Goal: Check status: Check status

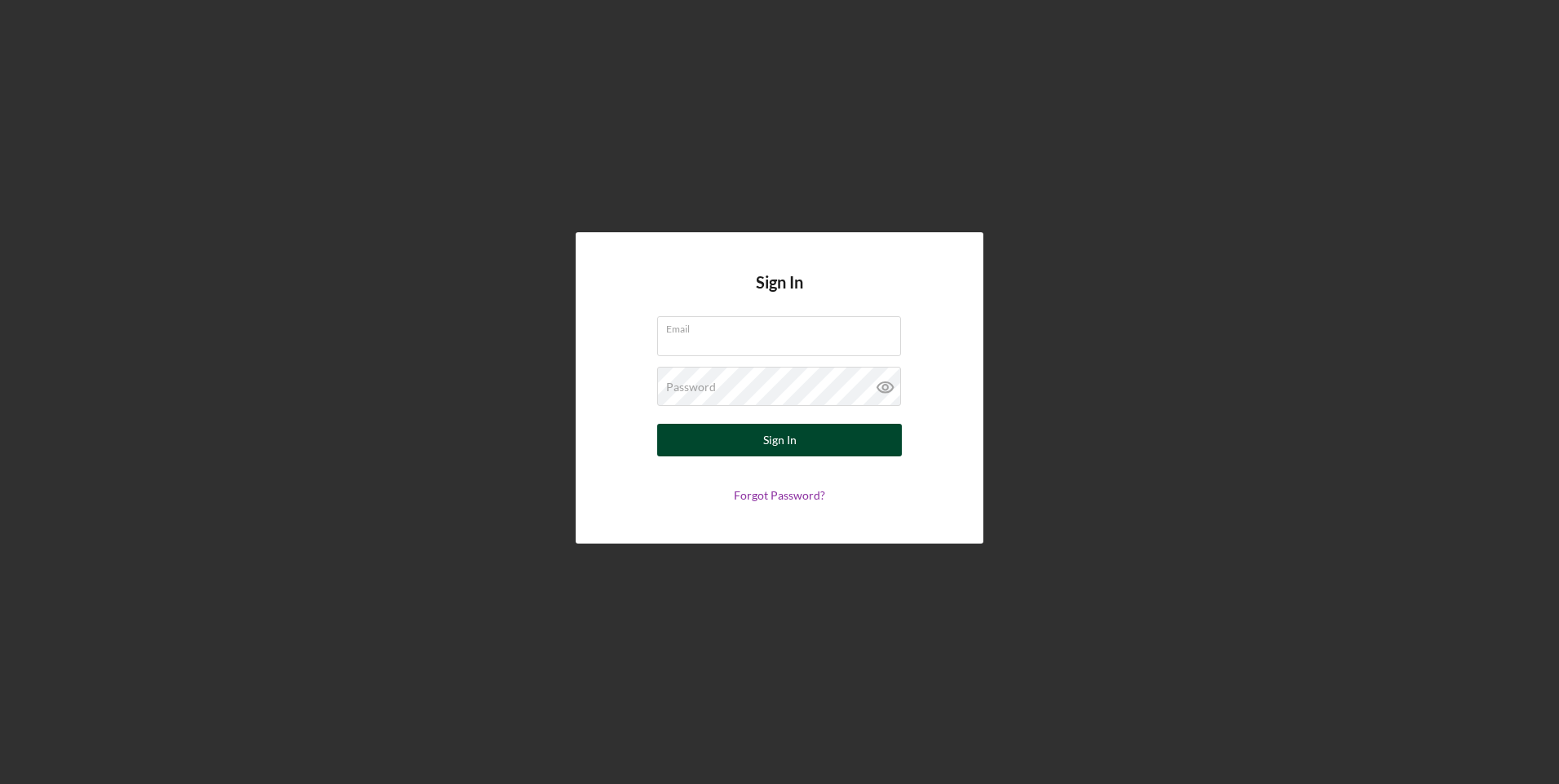
type input "[EMAIL_ADDRESS][DOMAIN_NAME]"
click at [754, 432] on button "Sign In" at bounding box center [779, 440] width 244 height 32
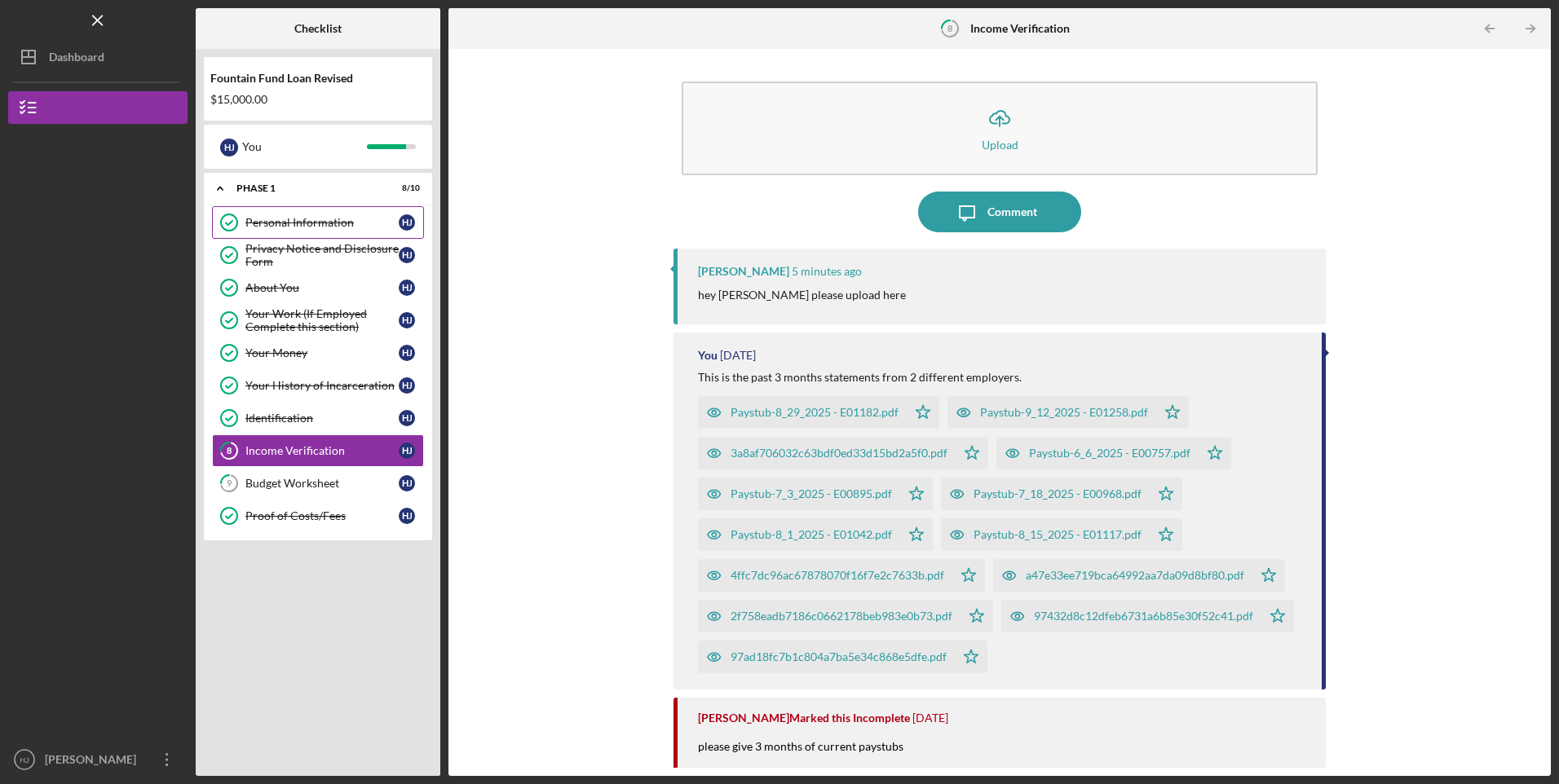
click at [274, 221] on div "Personal Information" at bounding box center [321, 222] width 153 height 13
